Goal: Transaction & Acquisition: Purchase product/service

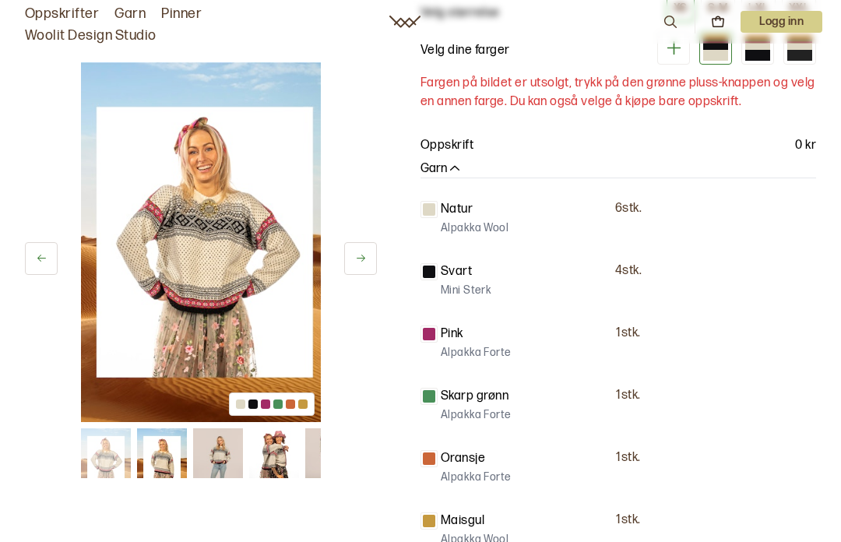
scroll to position [197, 0]
click at [485, 284] on p "Mini Sterk" at bounding box center [466, 292] width 51 height 16
click at [634, 275] on p "4 stk." at bounding box center [628, 272] width 26 height 16
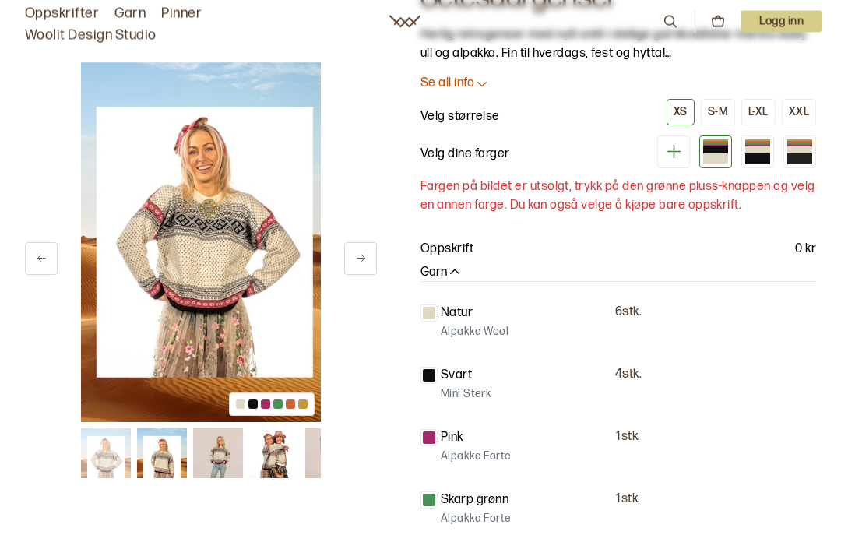
scroll to position [94, 0]
click at [454, 371] on p "Svart" at bounding box center [456, 375] width 31 height 19
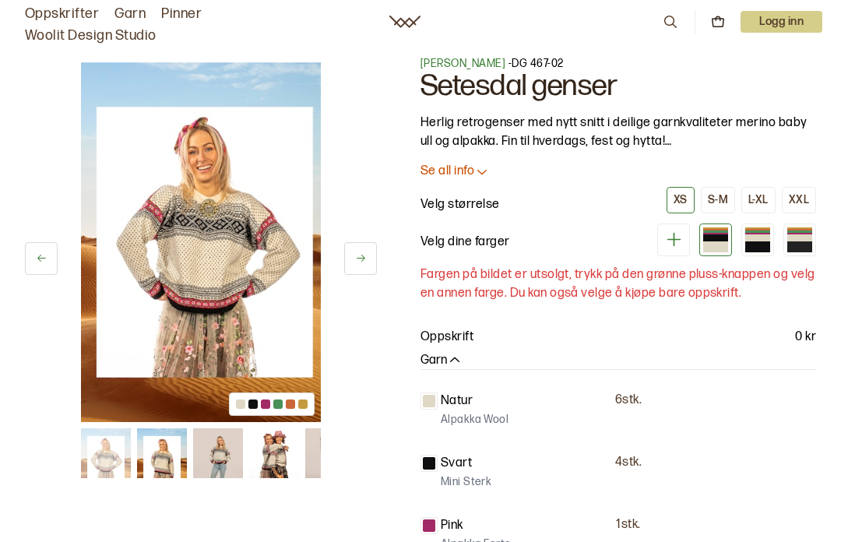
scroll to position [5, 0]
click at [680, 238] on icon at bounding box center [673, 240] width 19 height 19
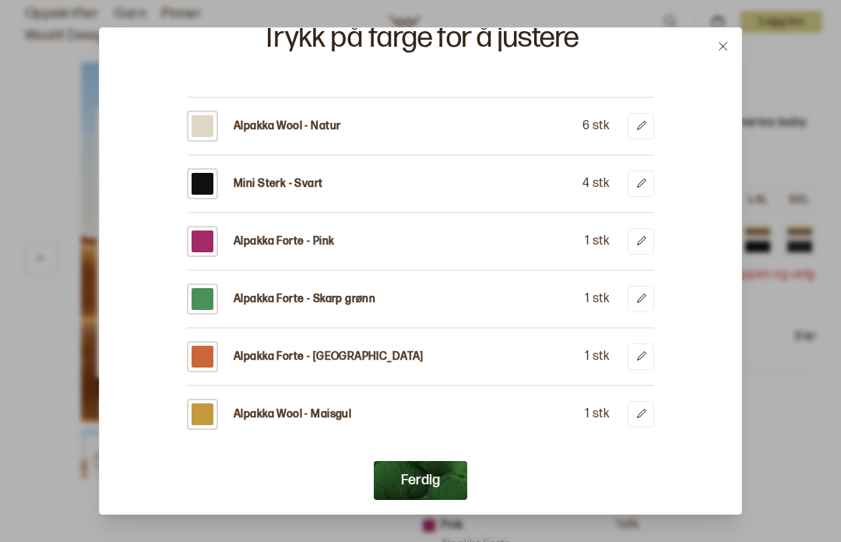
scroll to position [76, 0]
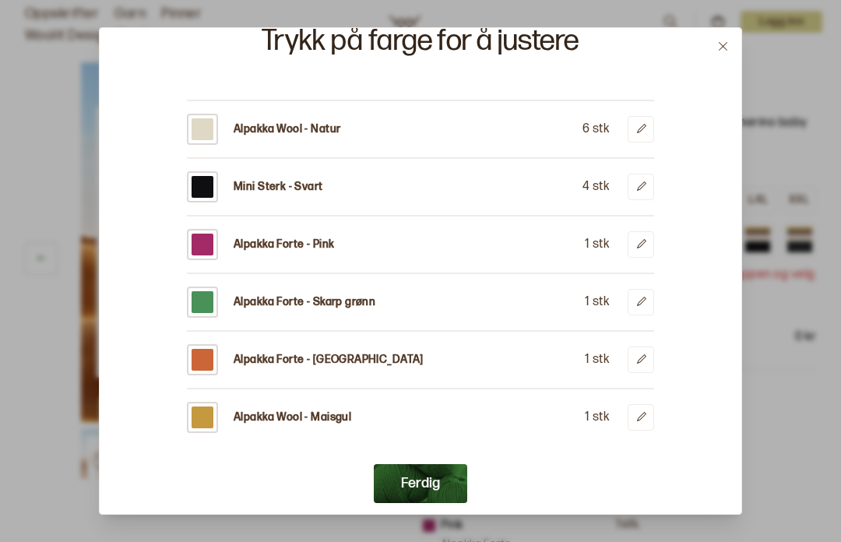
click at [647, 174] on button at bounding box center [641, 187] width 26 height 26
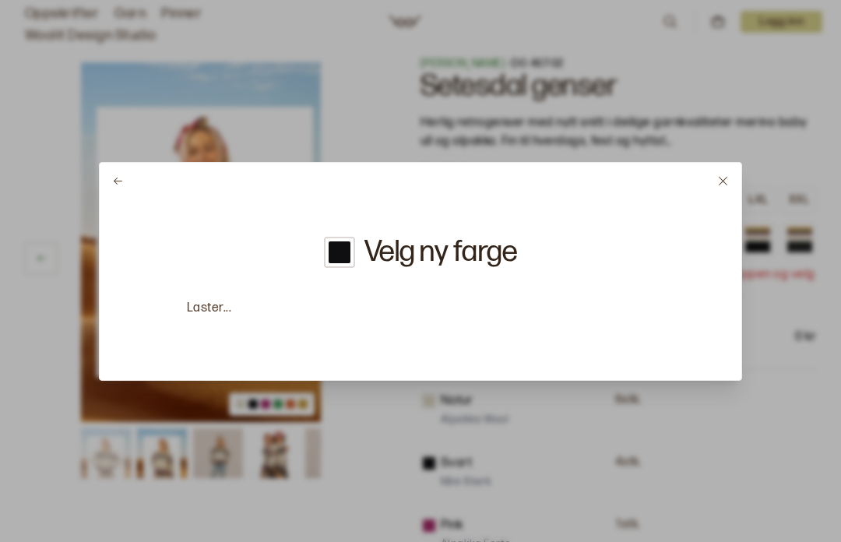
scroll to position [0, 0]
click at [481, 261] on h2 "Velg ny farge" at bounding box center [441, 253] width 153 height 30
click at [258, 315] on p "Dette garnet er utgått." at bounding box center [420, 308] width 467 height 19
click at [356, 258] on div "Velg ny farge" at bounding box center [420, 252] width 193 height 31
click at [474, 262] on h2 "Velg ny farge" at bounding box center [441, 253] width 153 height 30
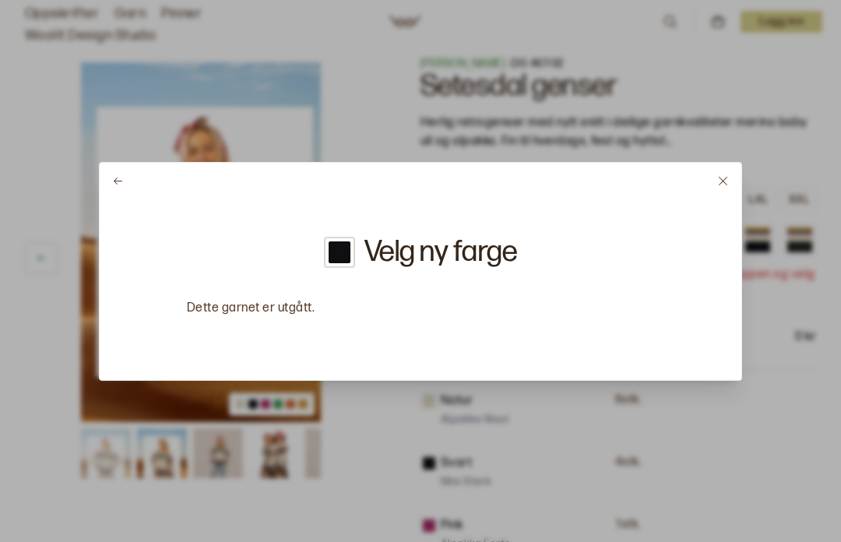
click at [485, 267] on h2 "Velg ny farge" at bounding box center [441, 253] width 153 height 30
click at [485, 266] on h2 "Velg ny farge" at bounding box center [441, 253] width 153 height 30
click at [123, 180] on icon at bounding box center [118, 181] width 12 height 12
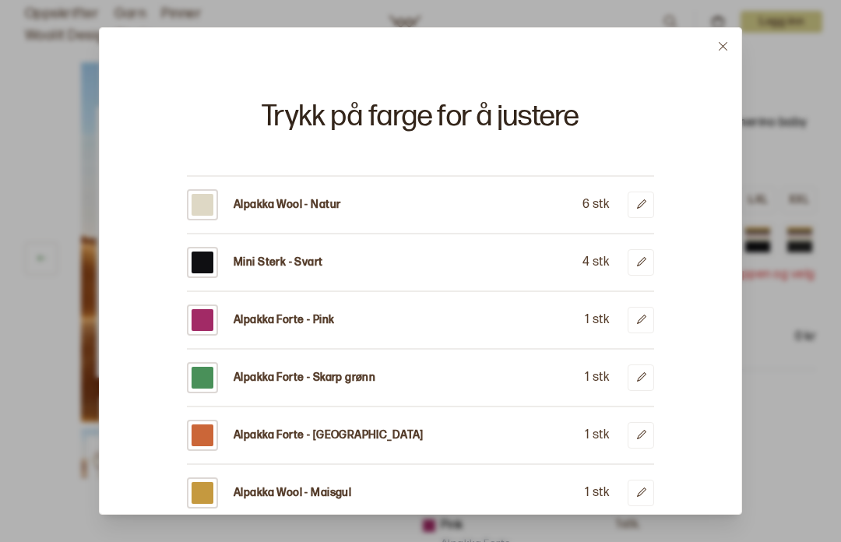
click at [643, 192] on button at bounding box center [641, 205] width 26 height 26
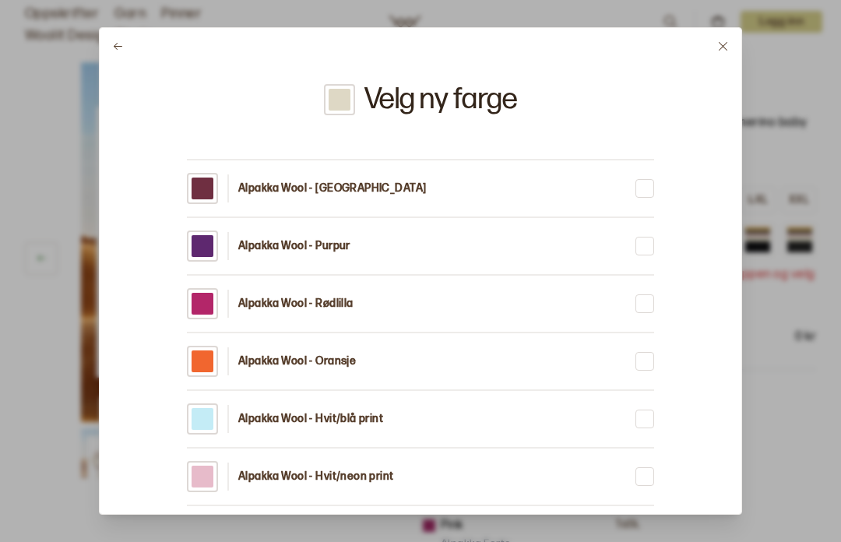
scroll to position [17, 0]
click at [719, 30] on button at bounding box center [723, 46] width 37 height 37
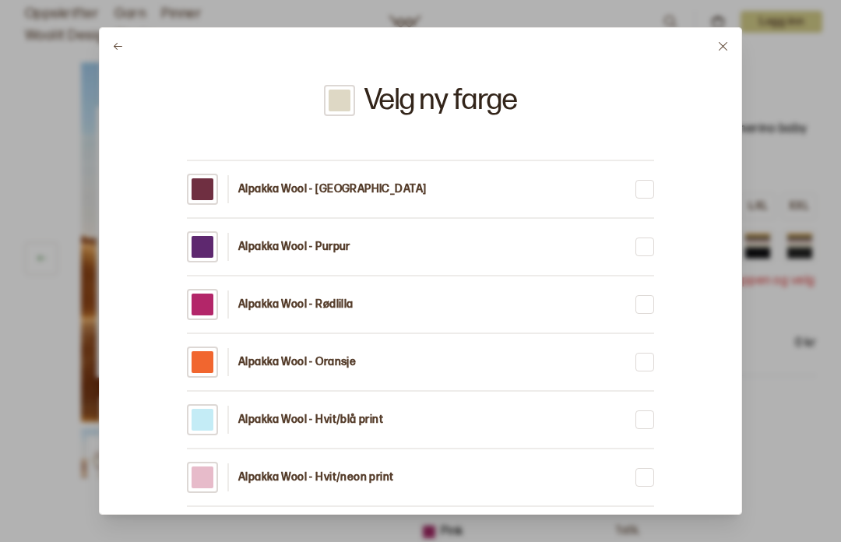
scroll to position [6, 0]
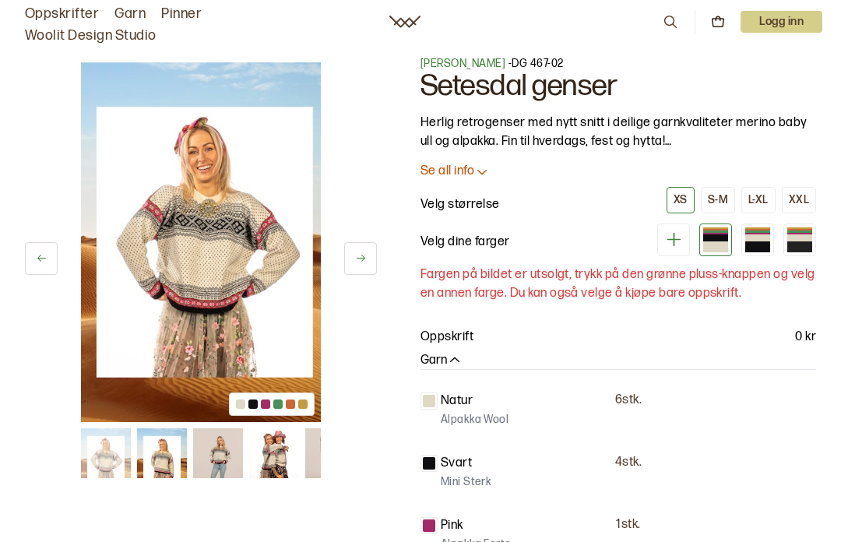
click at [684, 241] on button at bounding box center [673, 240] width 33 height 33
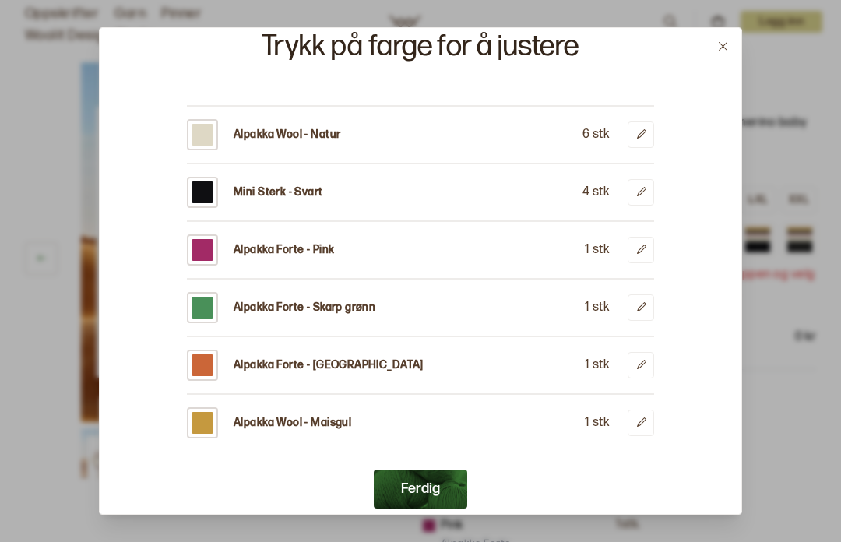
scroll to position [73, 0]
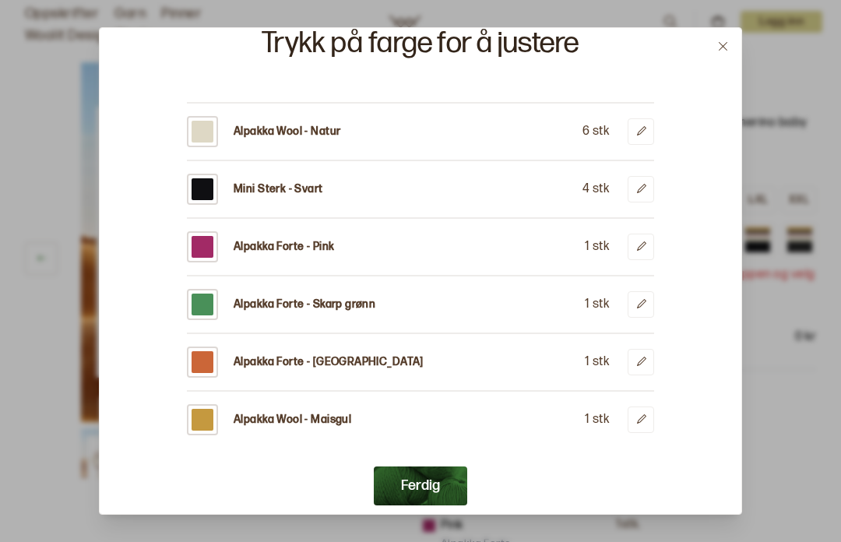
click at [646, 176] on button at bounding box center [641, 189] width 26 height 26
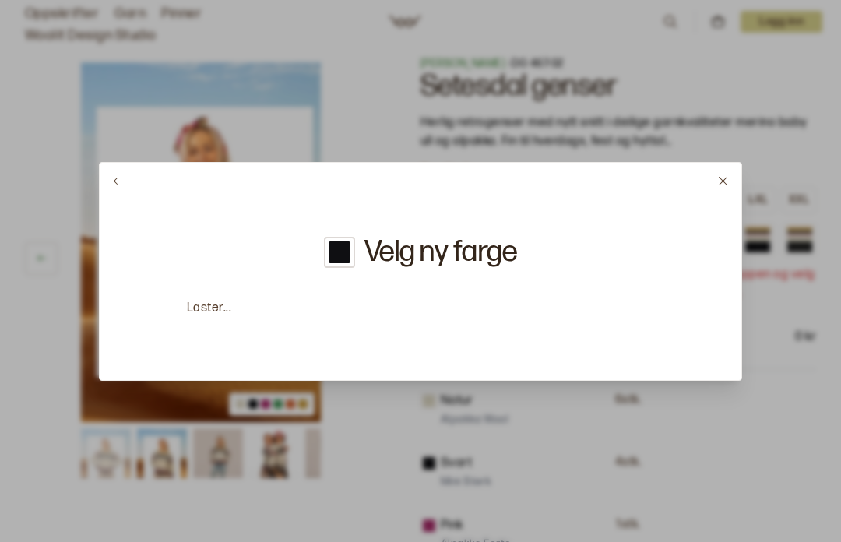
scroll to position [0, 0]
click at [131, 179] on button at bounding box center [118, 181] width 37 height 37
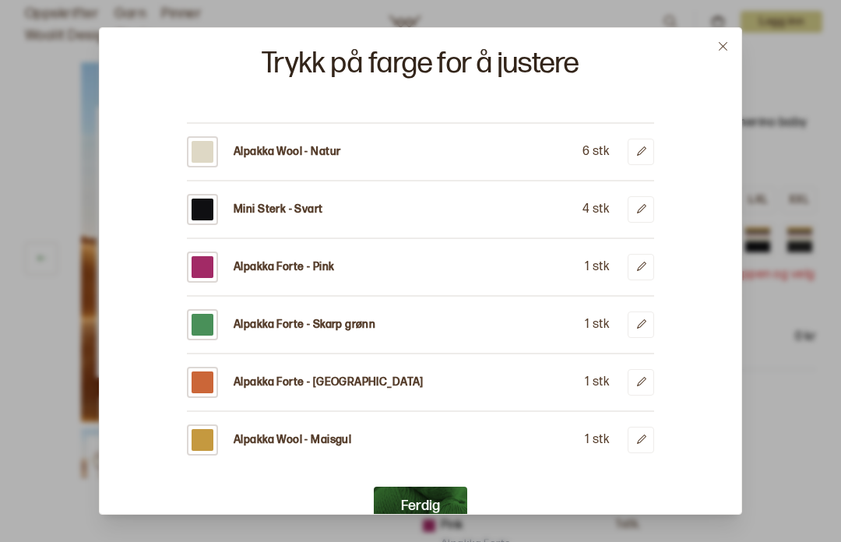
scroll to position [54, 0]
click at [637, 254] on button at bounding box center [641, 266] width 26 height 26
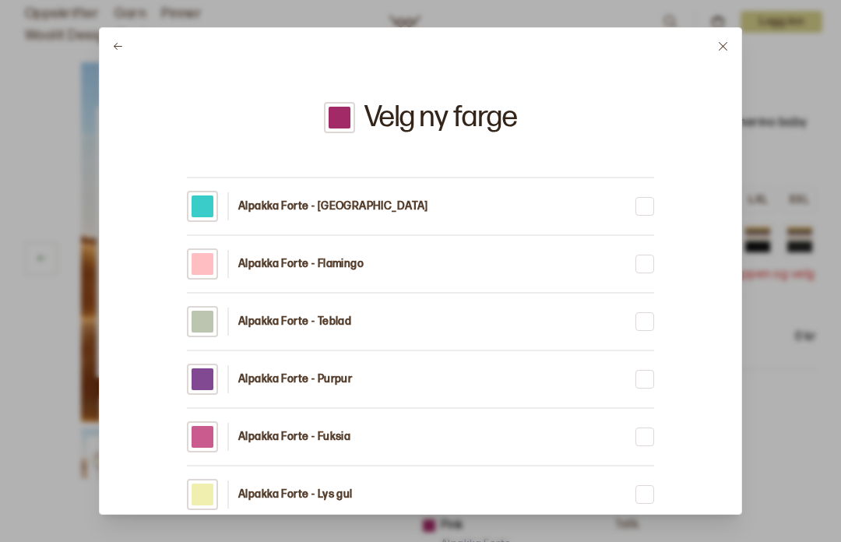
scroll to position [0, 0]
click at [125, 37] on button at bounding box center [118, 46] width 37 height 37
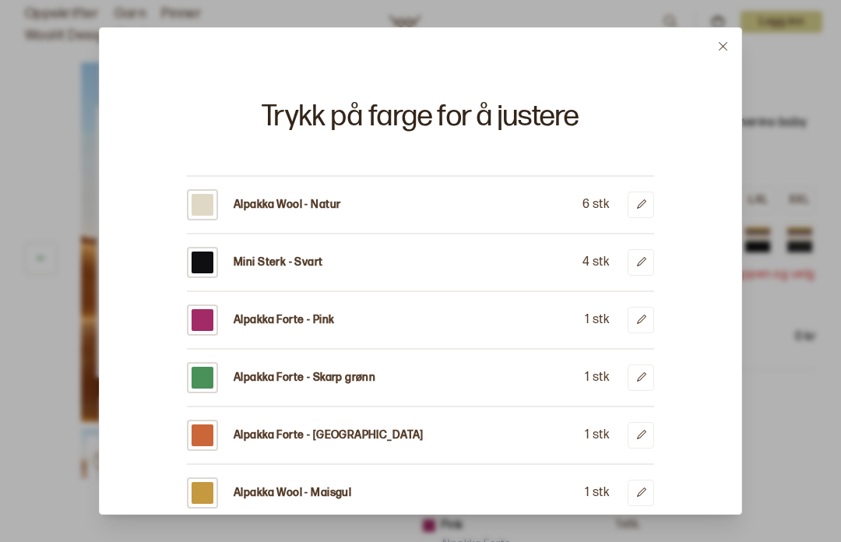
click at [711, 34] on button at bounding box center [723, 46] width 37 height 37
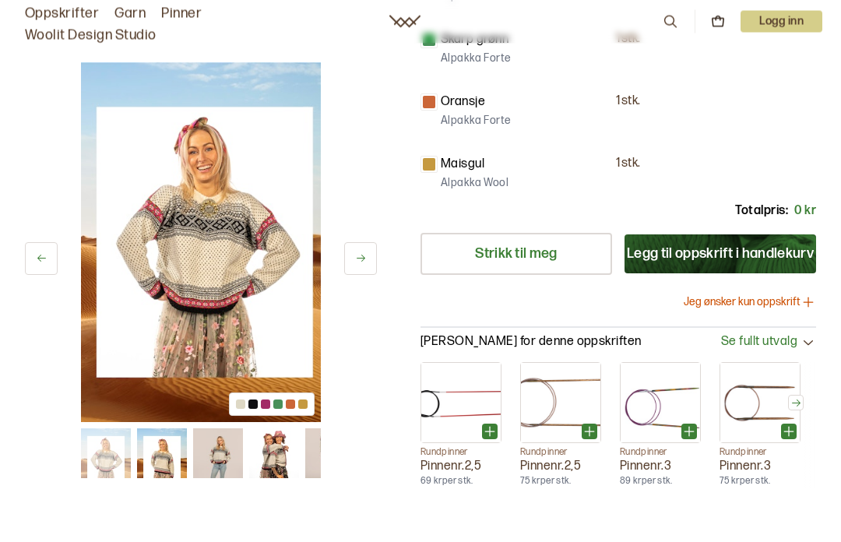
scroll to position [556, 0]
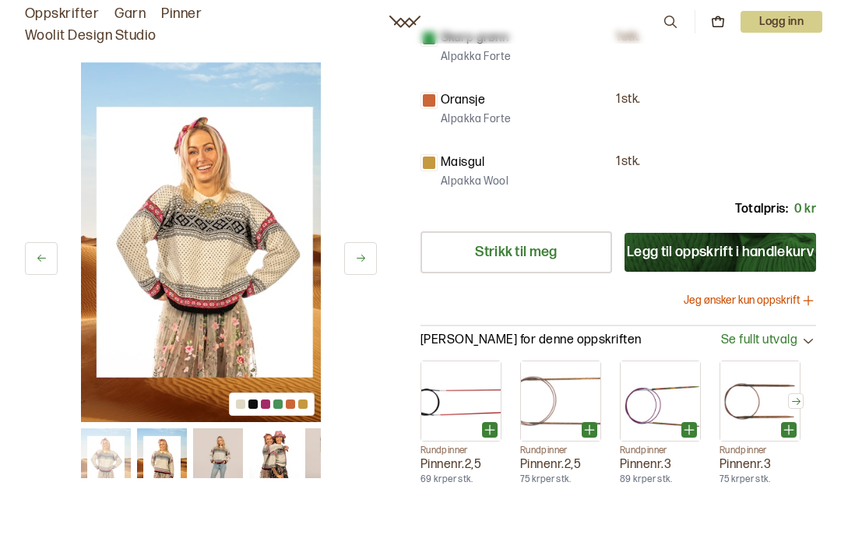
click at [558, 258] on link "Strikk til meg" at bounding box center [517, 252] width 192 height 42
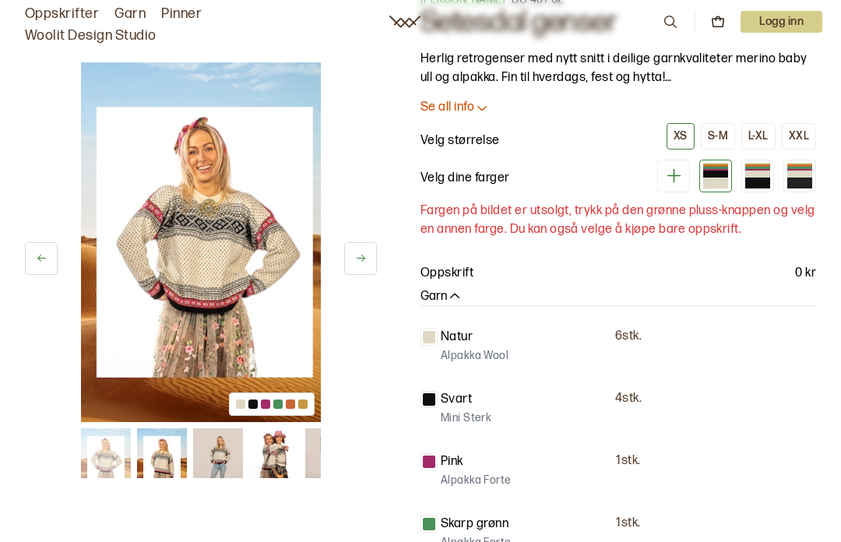
scroll to position [68, 0]
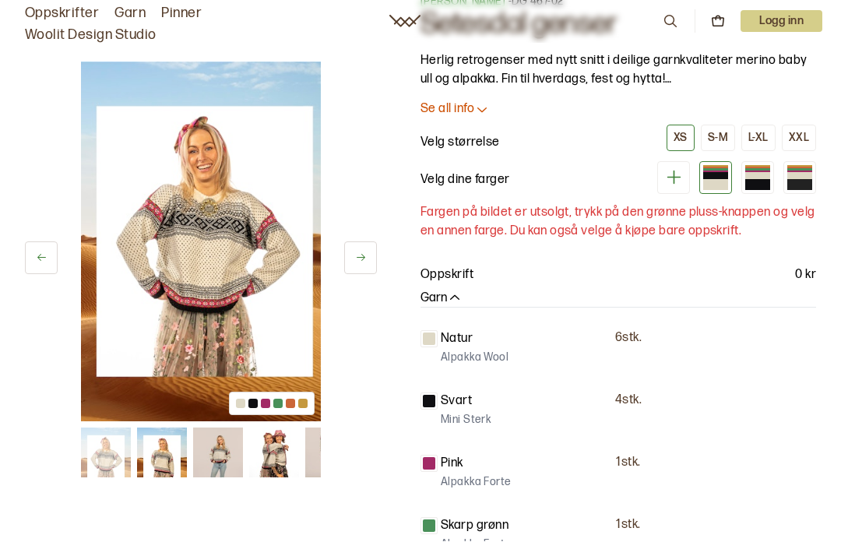
click at [727, 173] on div at bounding box center [715, 176] width 25 height 7
click at [750, 182] on div at bounding box center [757, 185] width 25 height 11
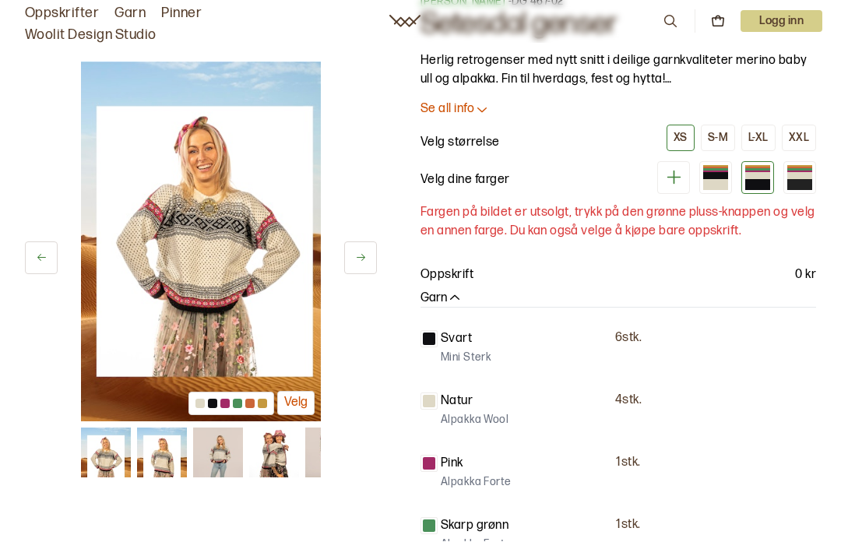
scroll to position [69, 0]
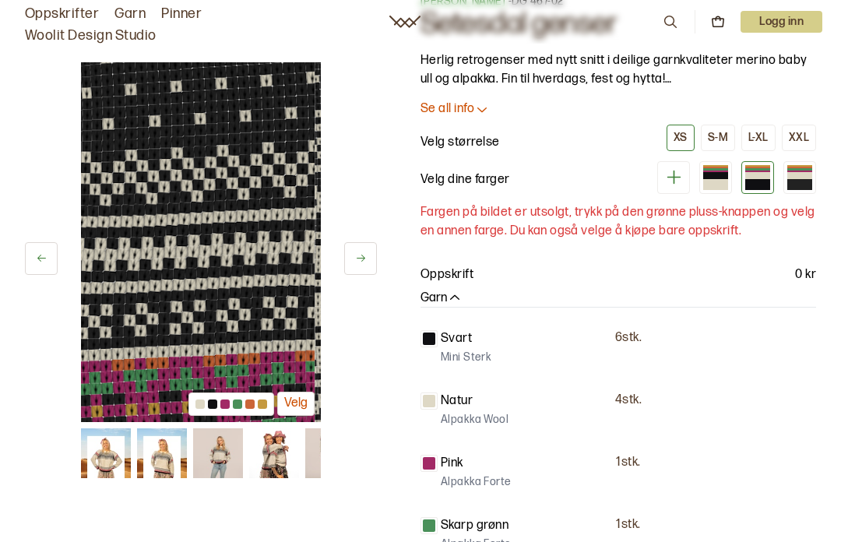
click at [724, 134] on div "S-M" at bounding box center [718, 138] width 20 height 14
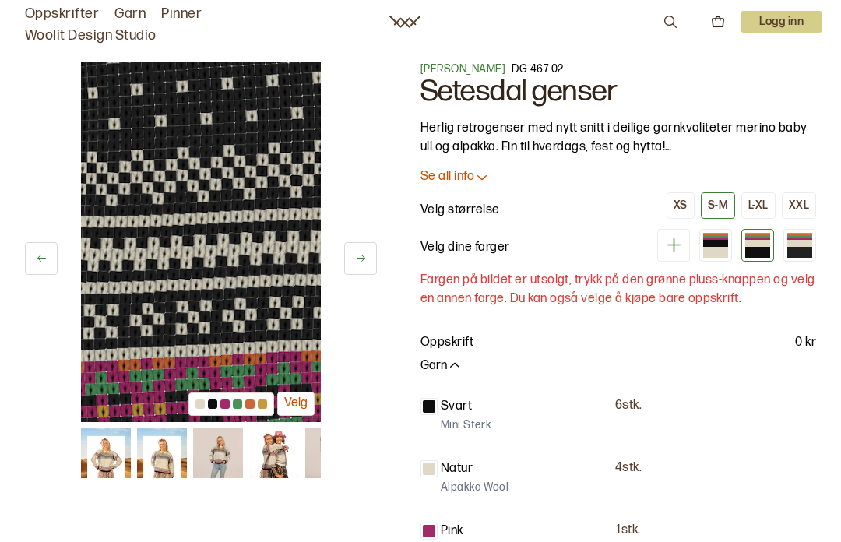
scroll to position [2, 0]
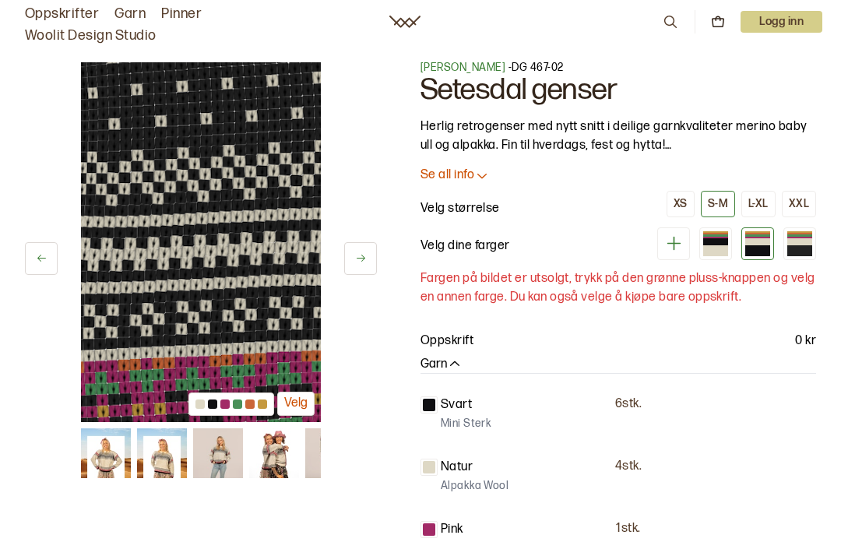
click at [677, 247] on icon at bounding box center [673, 243] width 19 height 19
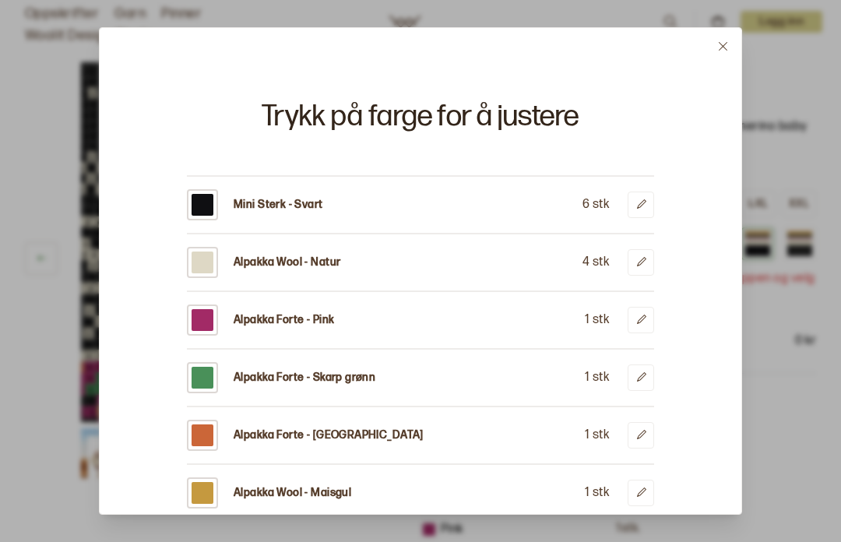
click at [651, 214] on button at bounding box center [641, 205] width 26 height 26
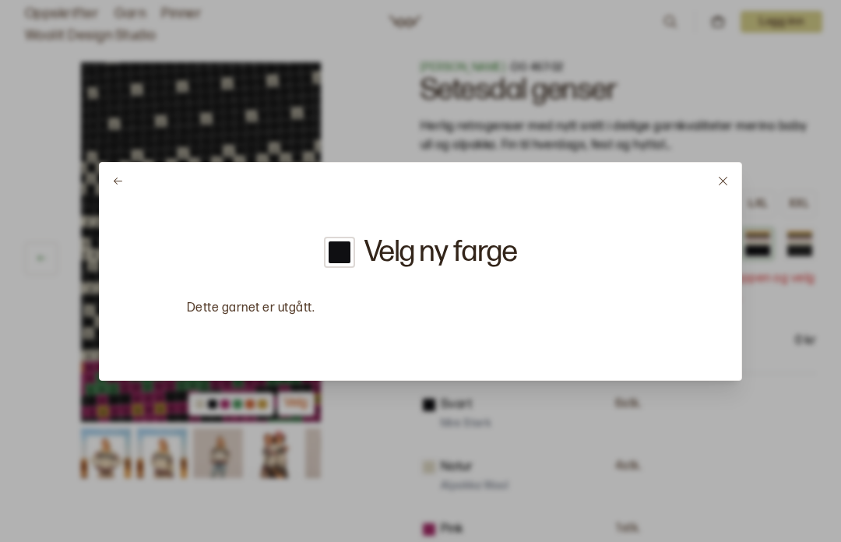
click at [731, 199] on button at bounding box center [723, 181] width 37 height 37
